Goal: Use online tool/utility: Utilize a website feature to perform a specific function

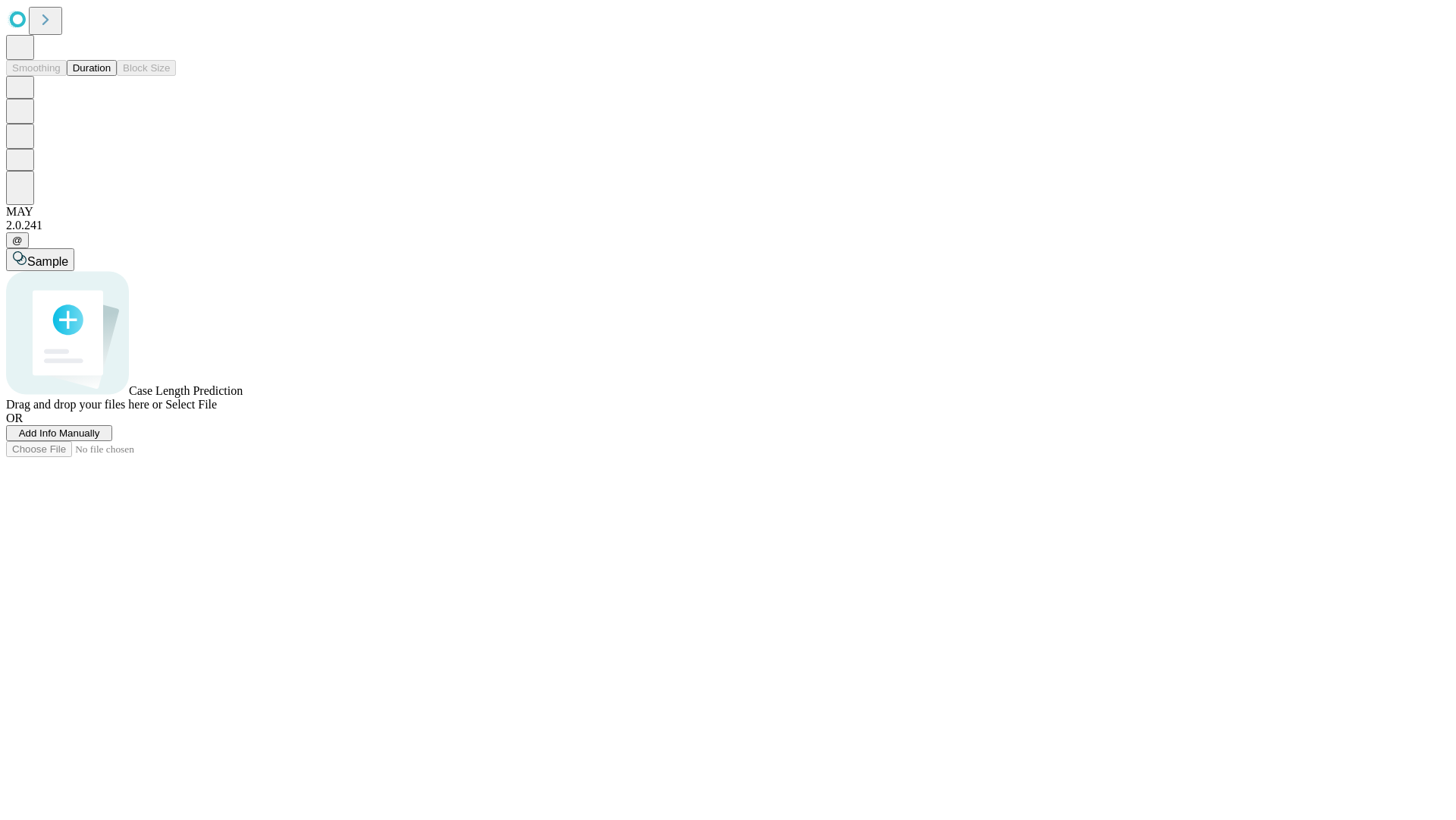
click at [100, 439] on span "Add Info Manually" at bounding box center [59, 433] width 81 height 12
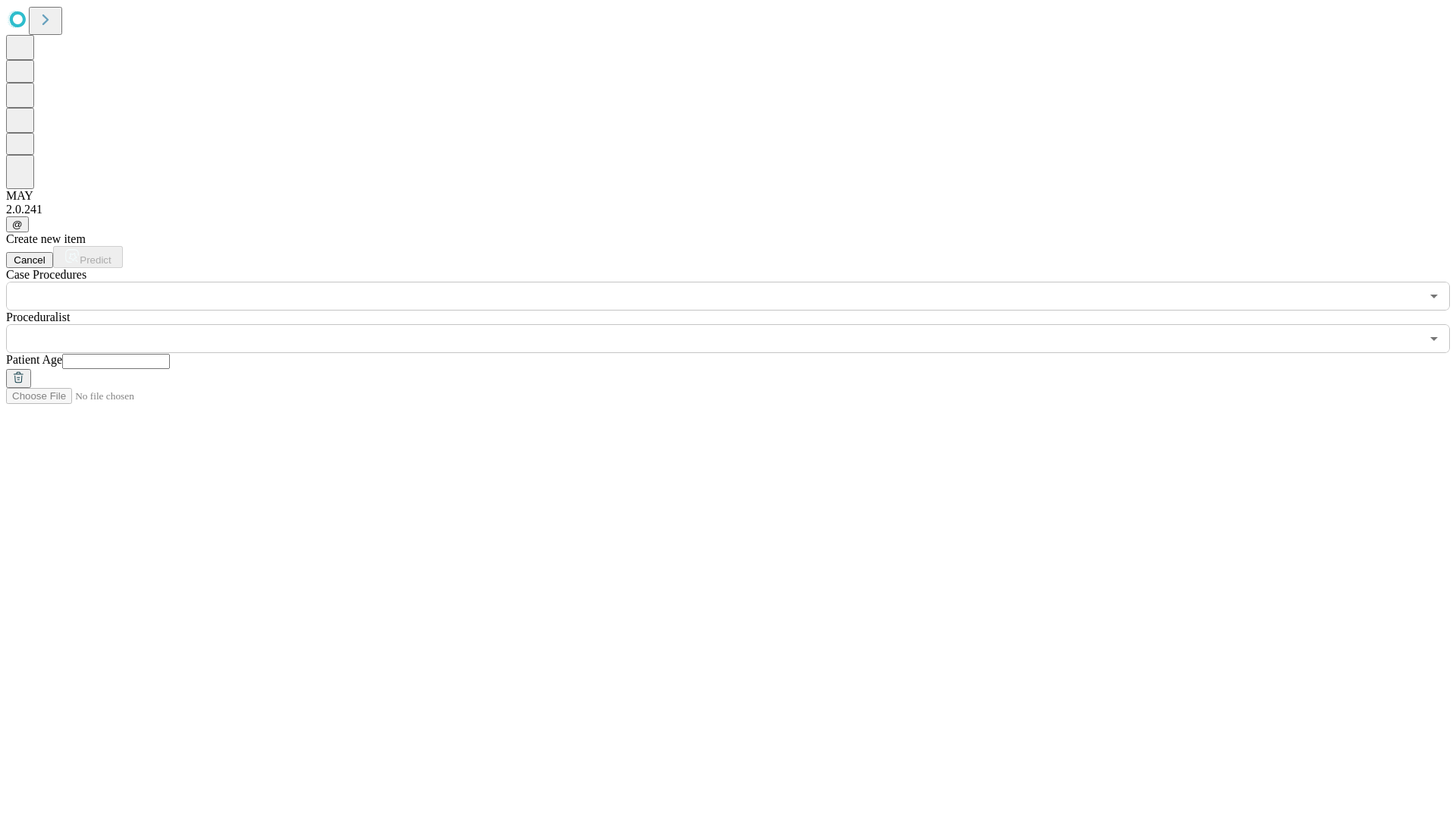
click at [170, 354] on input "text" at bounding box center [115, 361] width 108 height 15
type input "**"
click at [739, 324] on input "text" at bounding box center [713, 338] width 1415 height 29
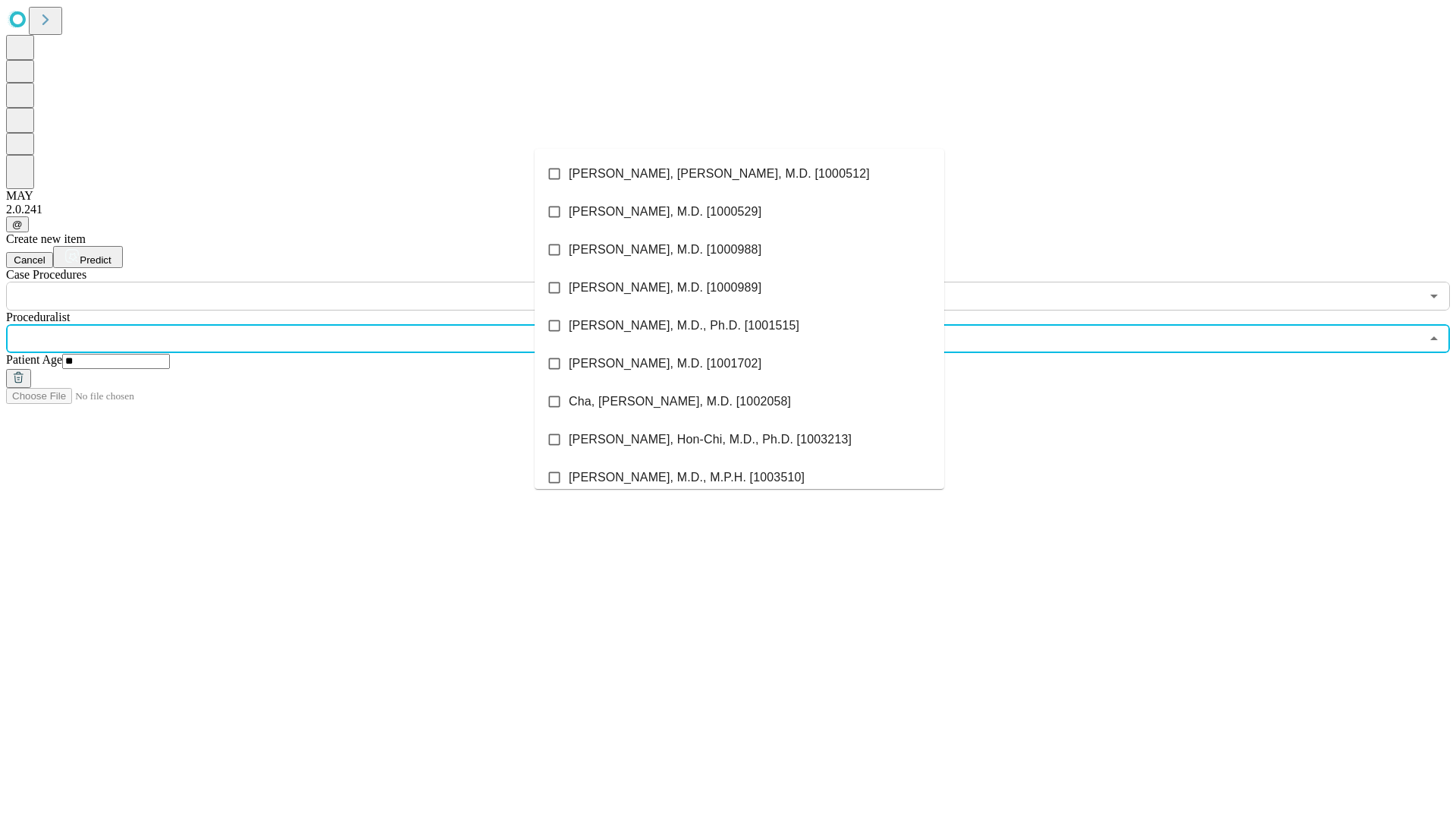
click at [740, 174] on li "[PERSON_NAME], [PERSON_NAME], M.D. [1000512]" at bounding box center [740, 174] width 410 height 38
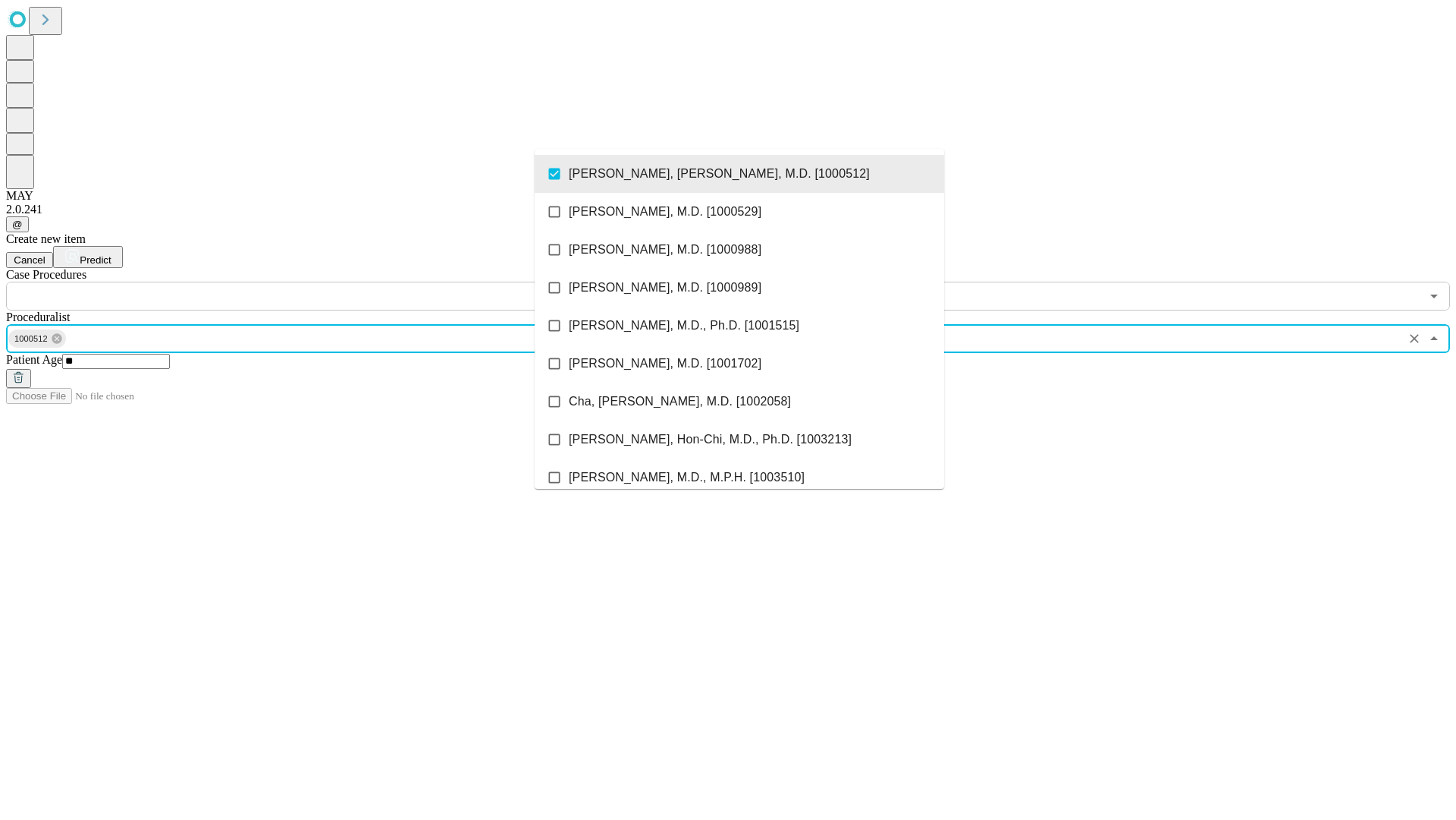
click at [318, 281] on input "text" at bounding box center [713, 295] width 1415 height 29
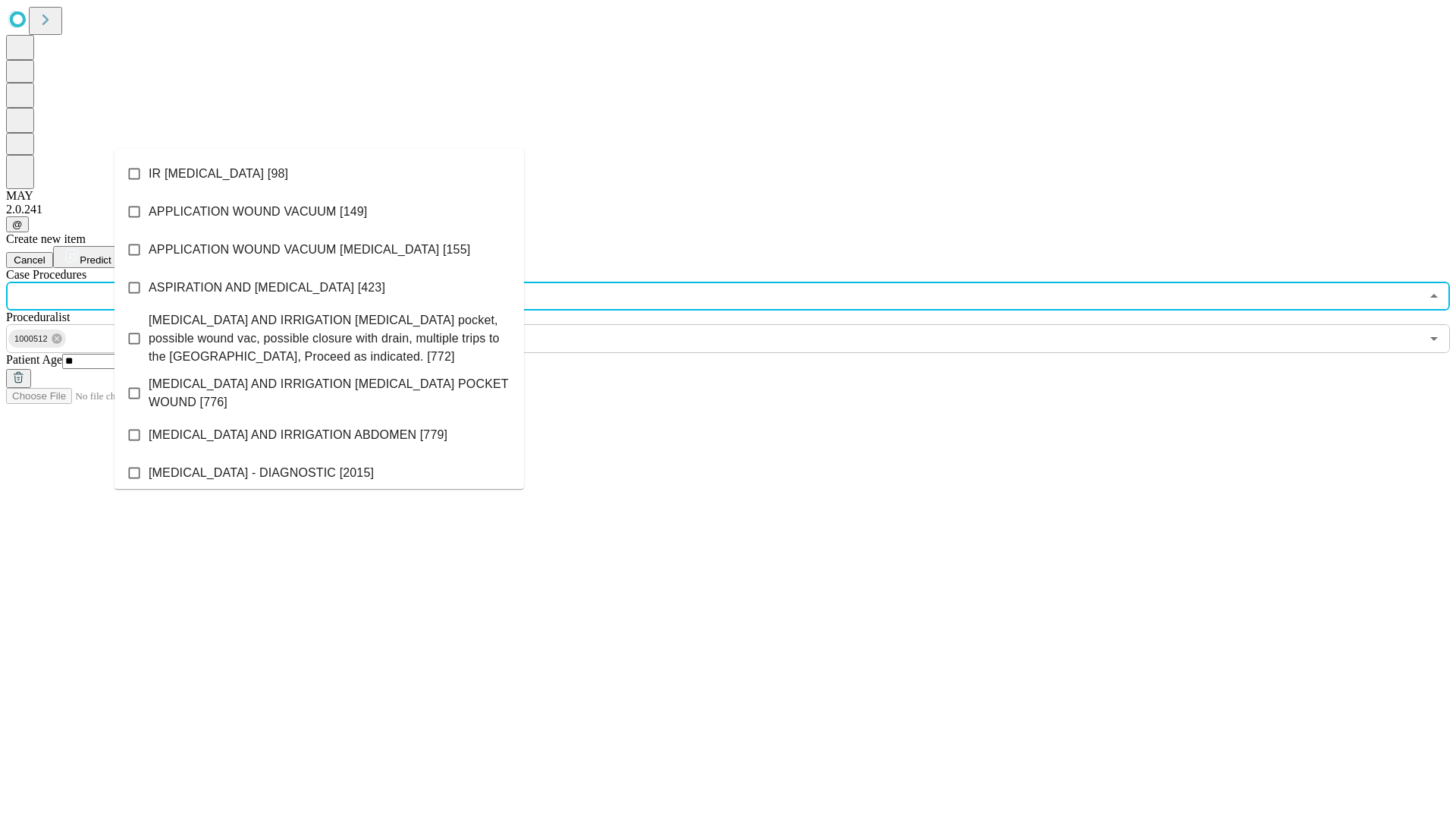
click at [319, 174] on li "IR [MEDICAL_DATA] [98]" at bounding box center [319, 174] width 410 height 38
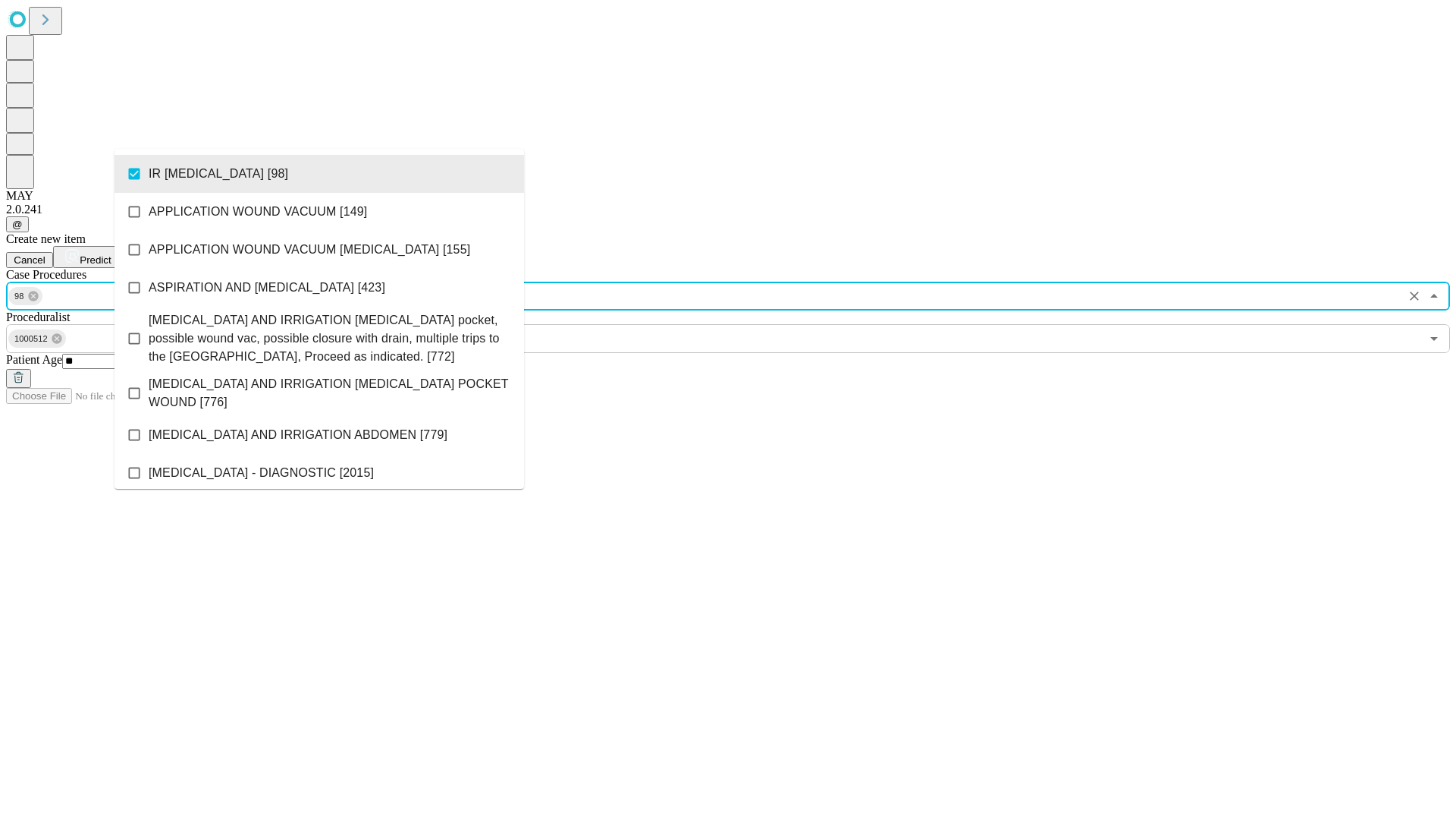
click at [110, 254] on span "Predict" at bounding box center [96, 260] width 31 height 12
